Goal: Browse casually

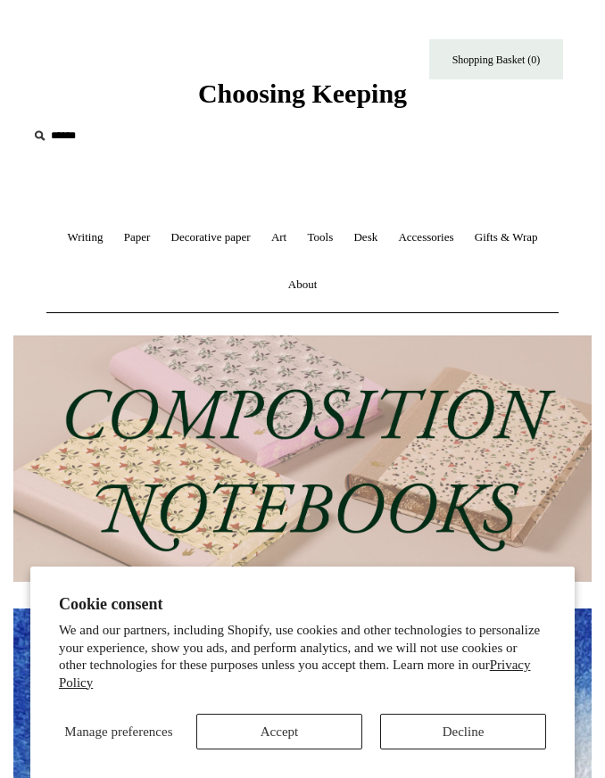
click at [508, 738] on button "Decline" at bounding box center [463, 732] width 166 height 36
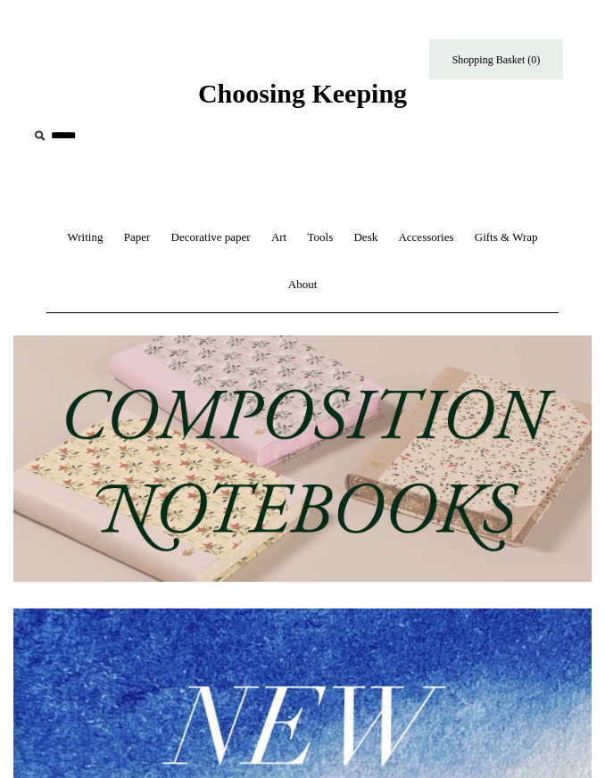
click at [395, 73] on div "Choosing Keeping" at bounding box center [302, 55] width 605 height 110
click at [373, 102] on span "Choosing Keeping" at bounding box center [302, 93] width 209 height 29
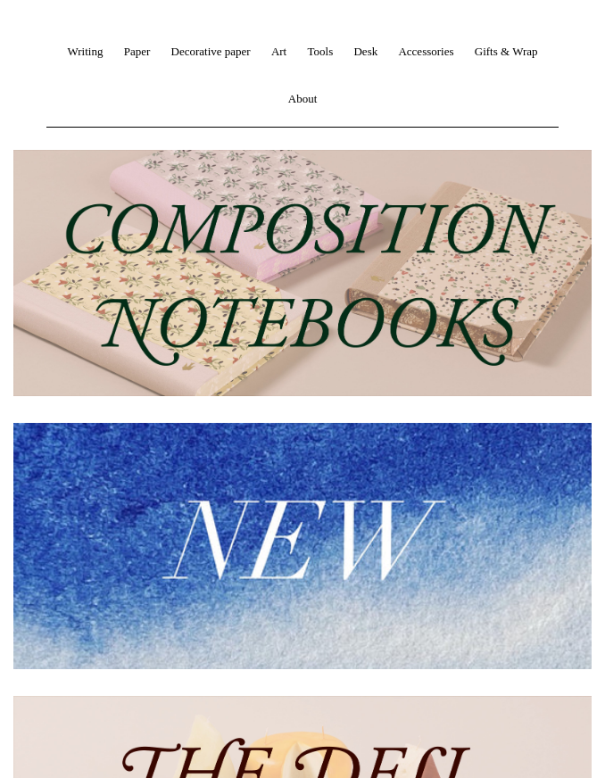
scroll to position [617, 0]
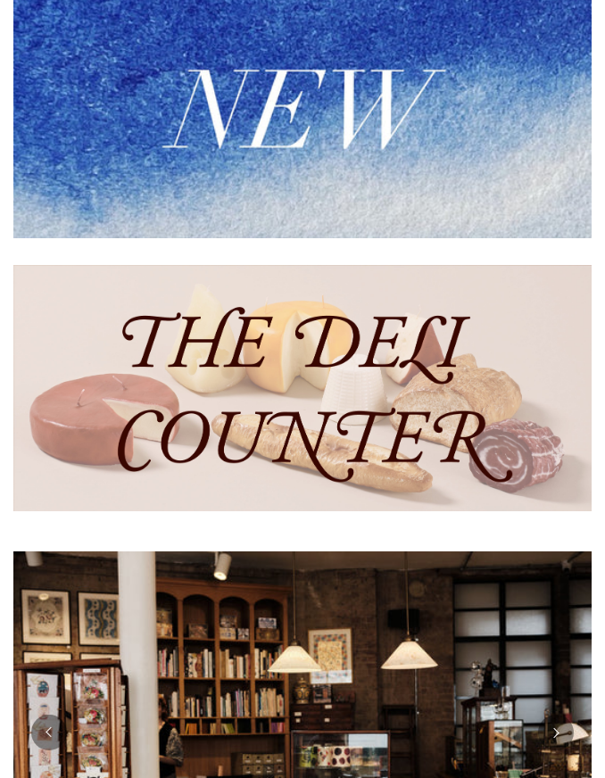
click at [395, 329] on img at bounding box center [302, 388] width 578 height 246
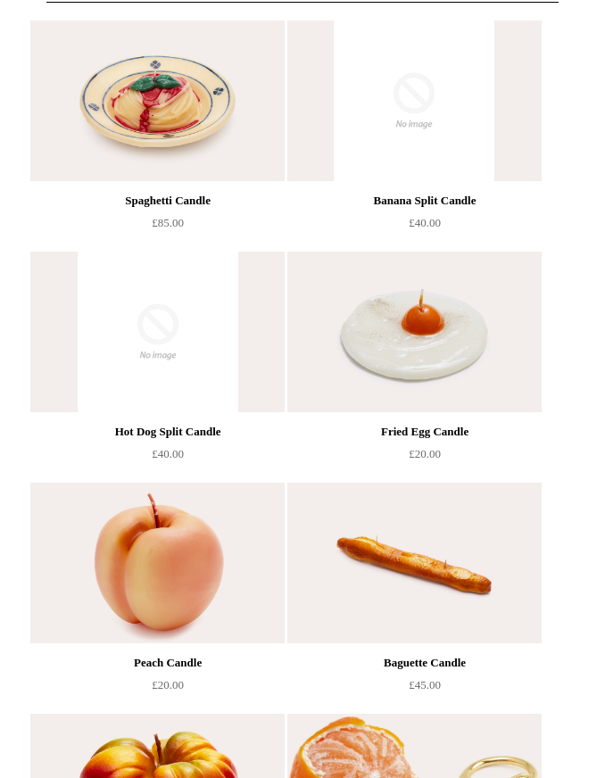
scroll to position [0, 2]
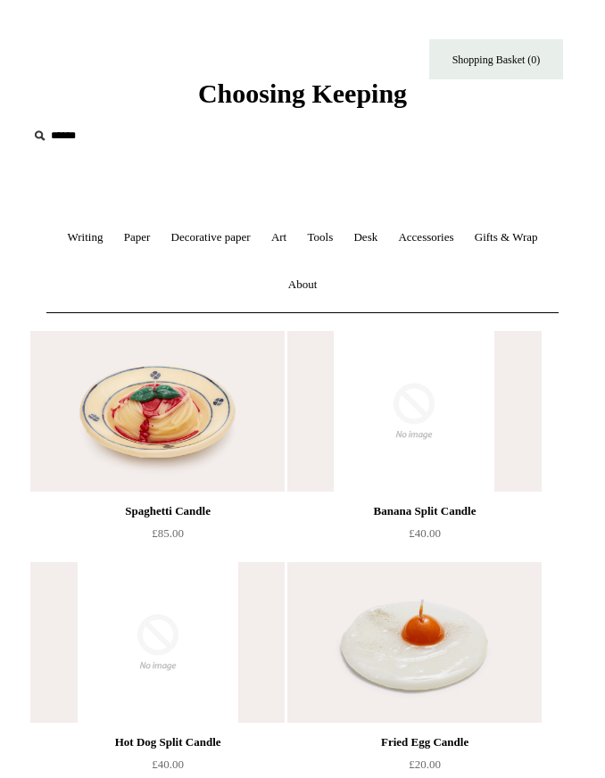
click at [260, 245] on link "Decorative paper +" at bounding box center [210, 237] width 97 height 47
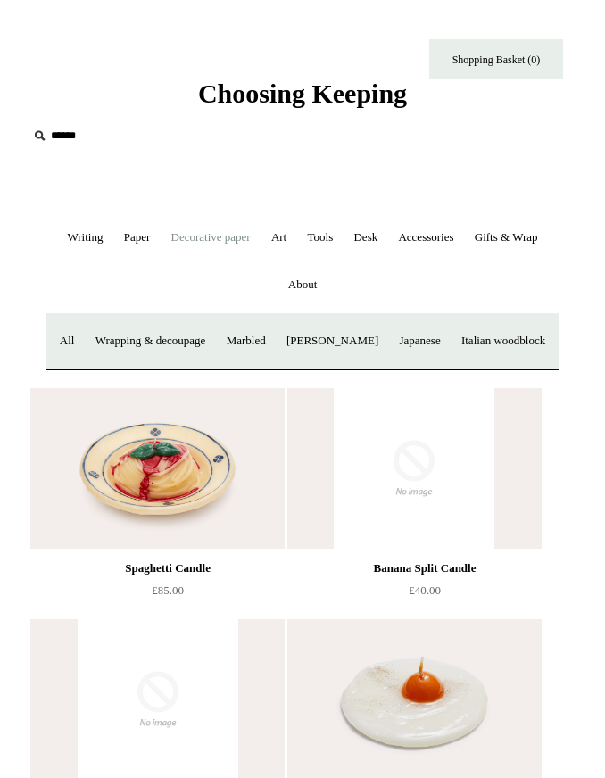
click at [84, 344] on link "All" at bounding box center [67, 341] width 33 height 47
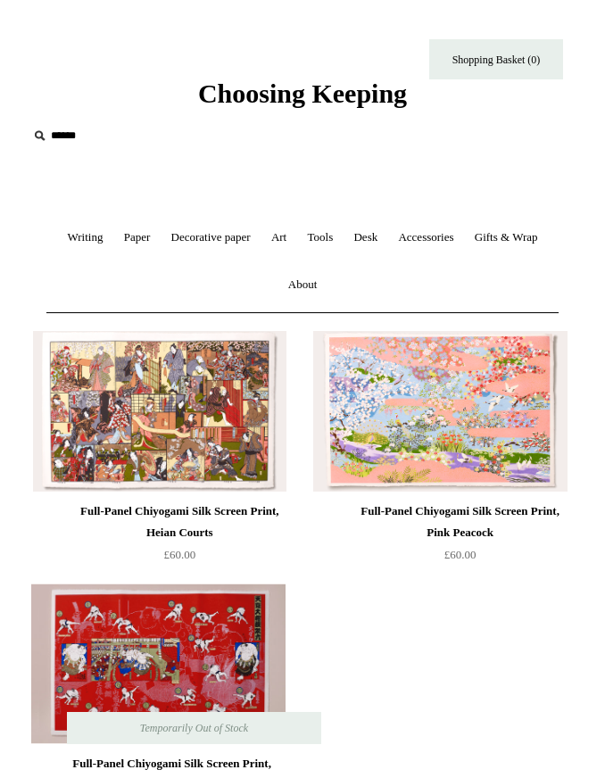
click at [466, 262] on link "Gifts & Wrap +" at bounding box center [506, 237] width 81 height 47
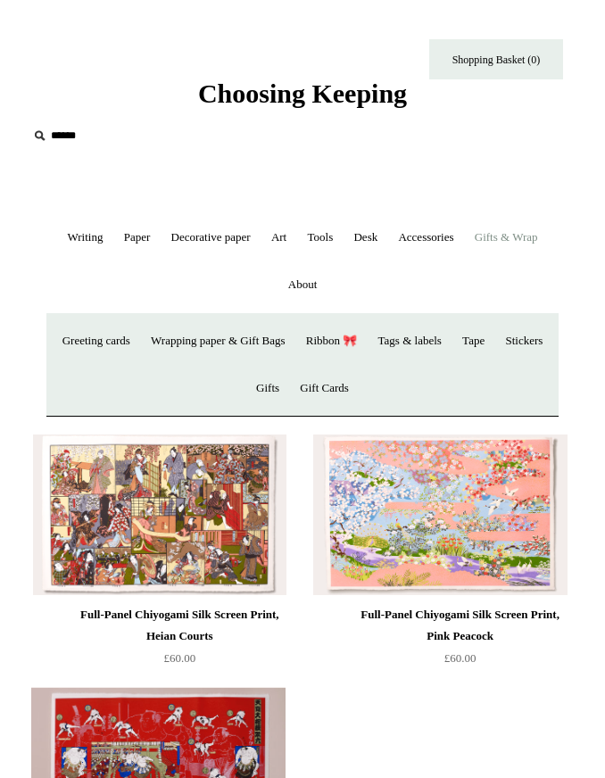
click at [494, 334] on link "Tape" at bounding box center [473, 341] width 40 height 47
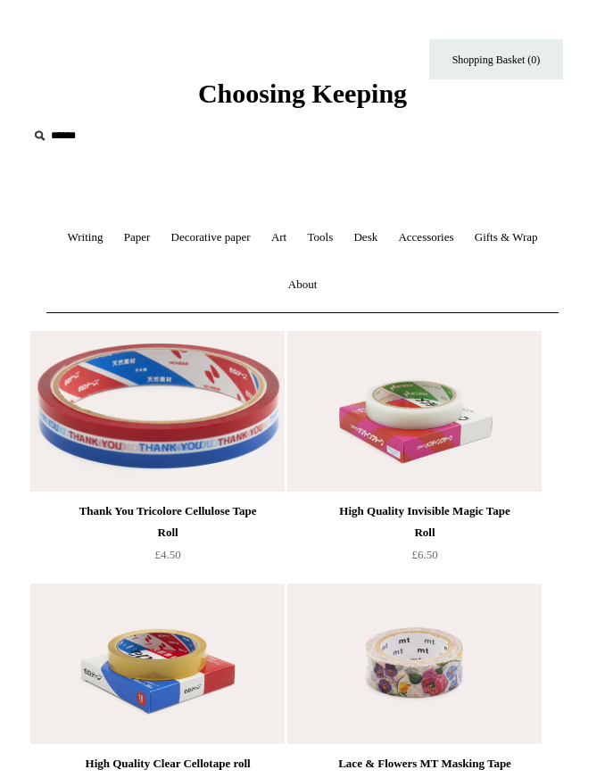
click at [462, 236] on link "Accessories +" at bounding box center [425, 237] width 73 height 47
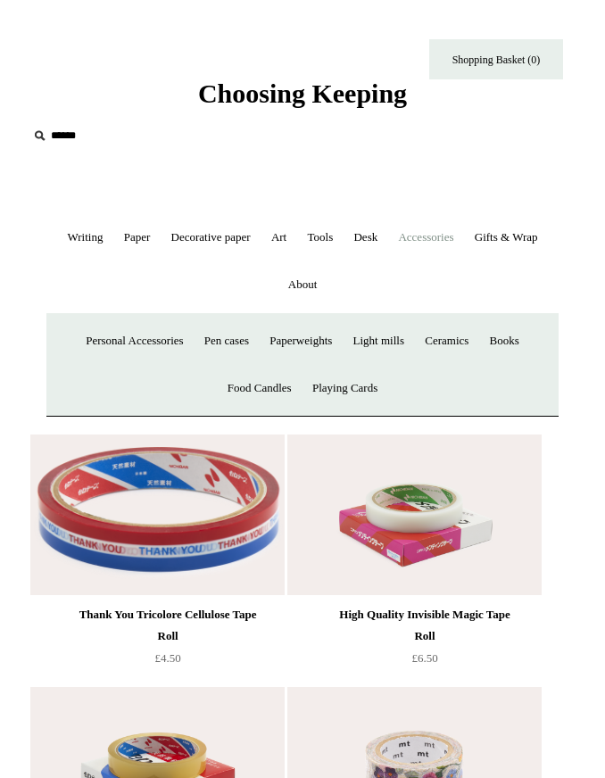
click at [458, 353] on link "Ceramics +" at bounding box center [447, 341] width 62 height 47
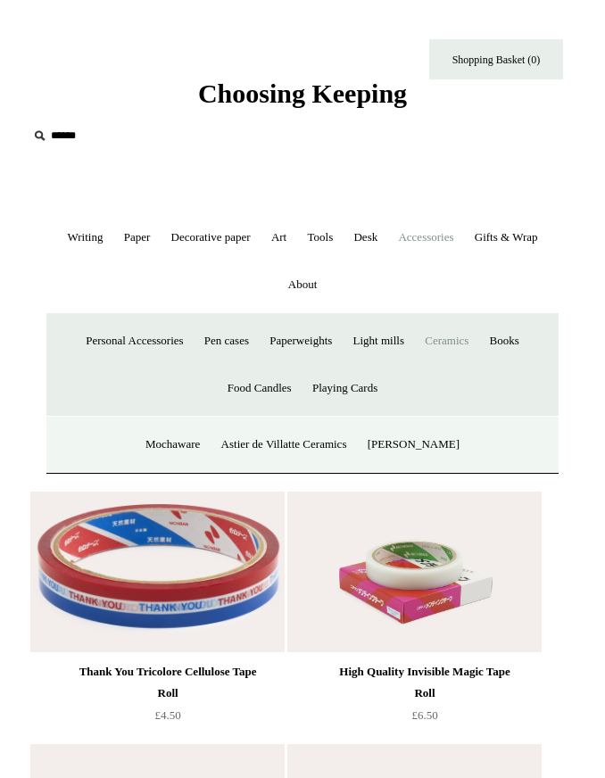
click at [466, 338] on link "Ceramics -" at bounding box center [447, 341] width 62 height 47
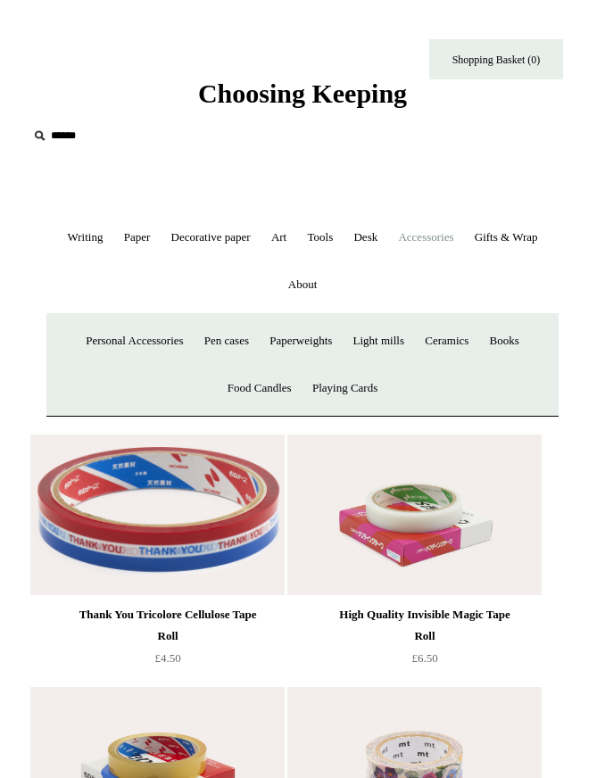
click at [472, 334] on link "Ceramics +" at bounding box center [447, 341] width 62 height 47
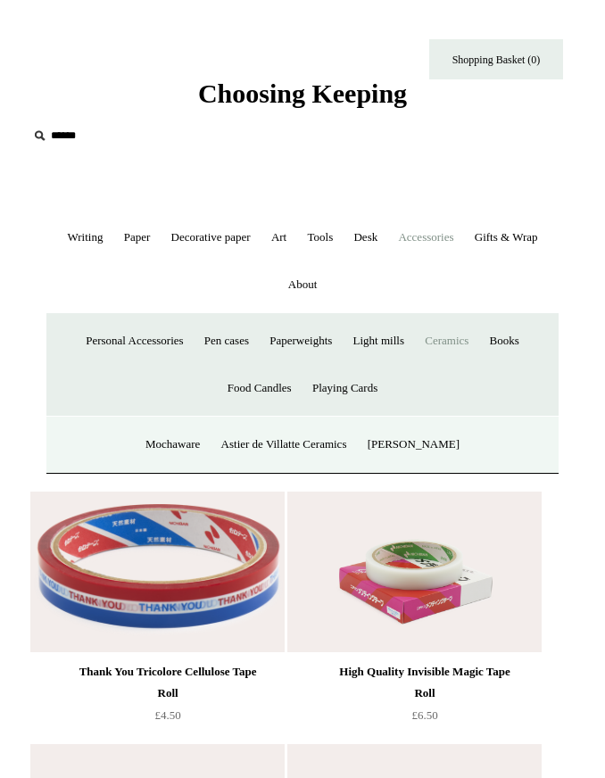
click at [177, 449] on link "Mochaware" at bounding box center [173, 444] width 72 height 47
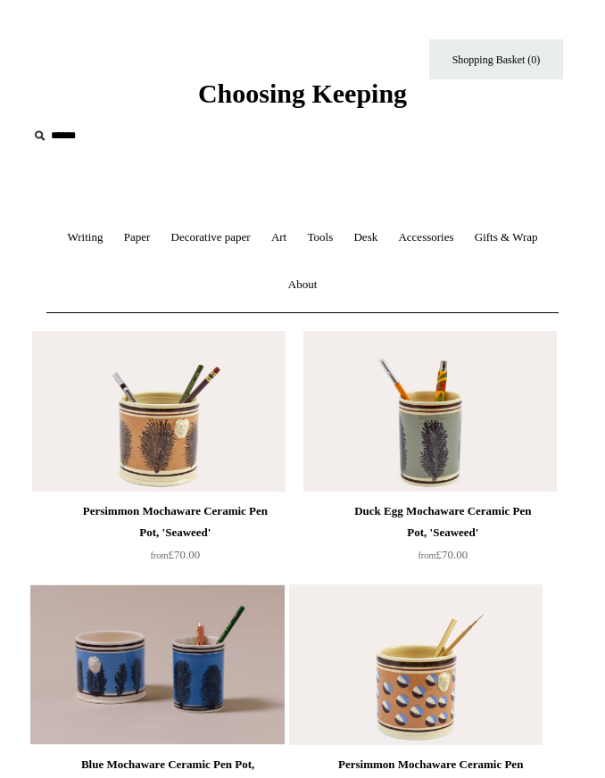
click at [387, 237] on link "Desk +" at bounding box center [366, 237] width 42 height 47
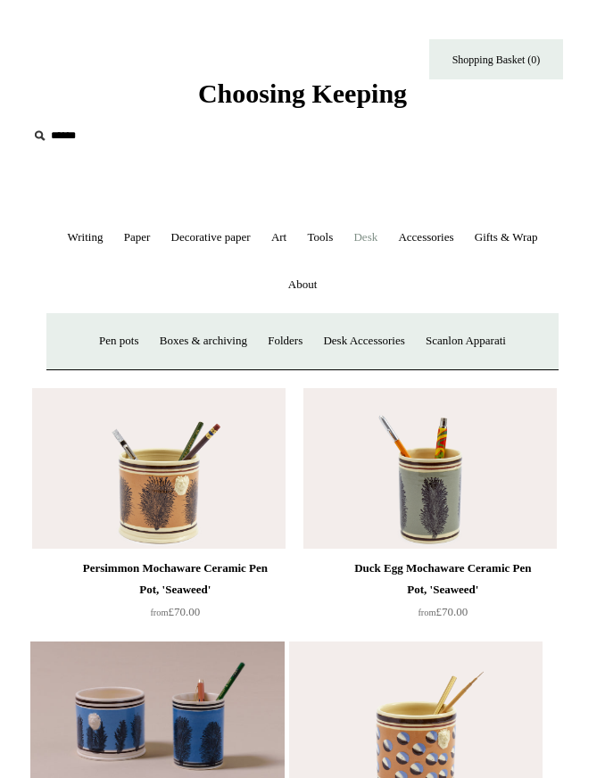
click at [378, 341] on link "Desk Accessories" at bounding box center [363, 341] width 99 height 47
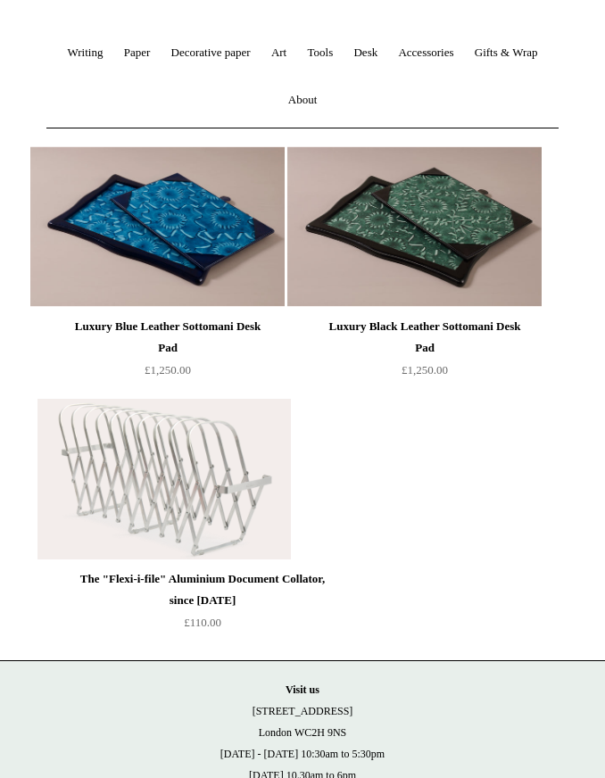
scroll to position [184, 0]
click at [105, 54] on link "Writing +" at bounding box center [85, 53] width 54 height 47
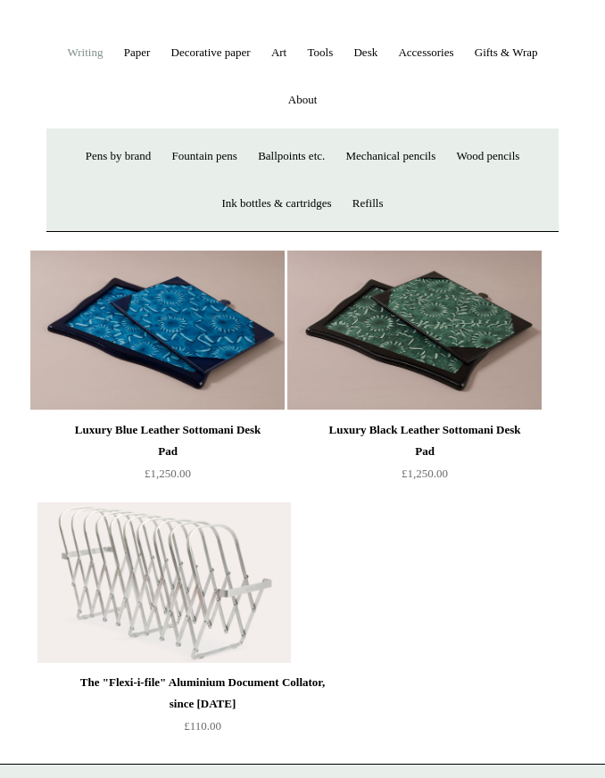
click at [519, 166] on link "Wood pencils +" at bounding box center [488, 156] width 81 height 47
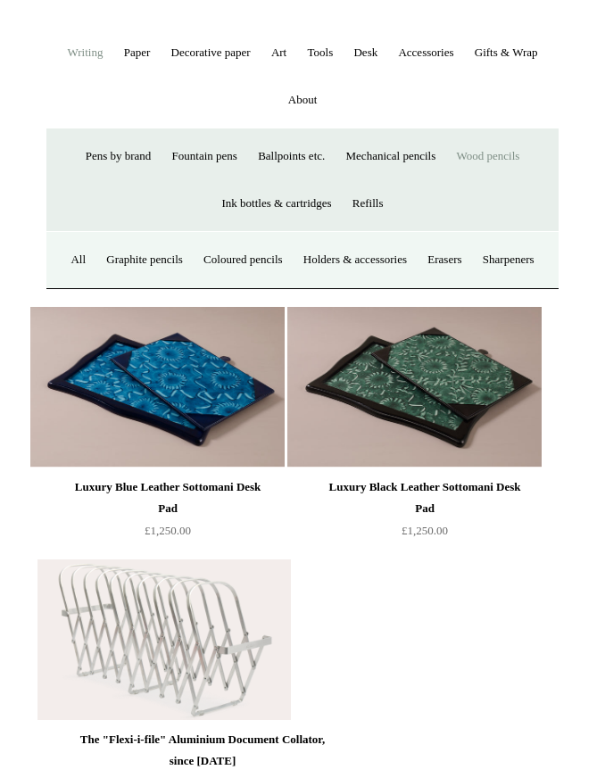
click at [95, 266] on link "All" at bounding box center [78, 260] width 33 height 47
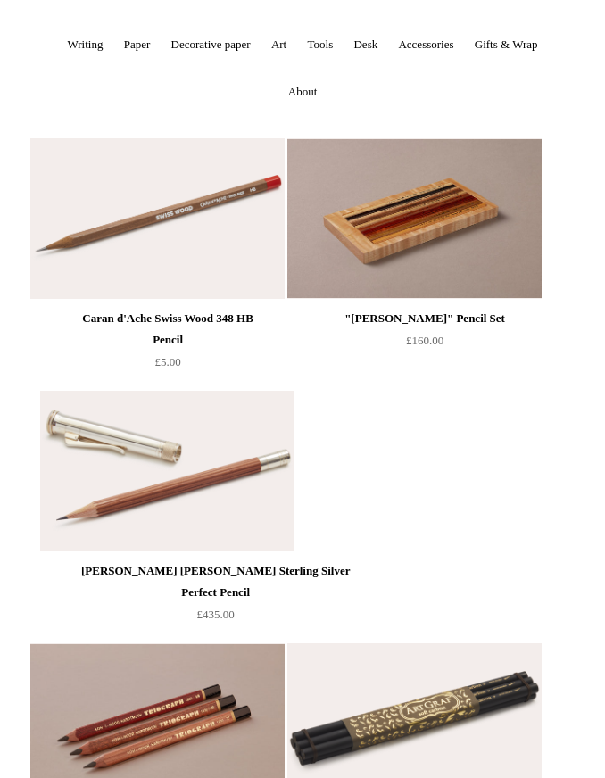
scroll to position [192, 0]
